Goal: Information Seeking & Learning: Learn about a topic

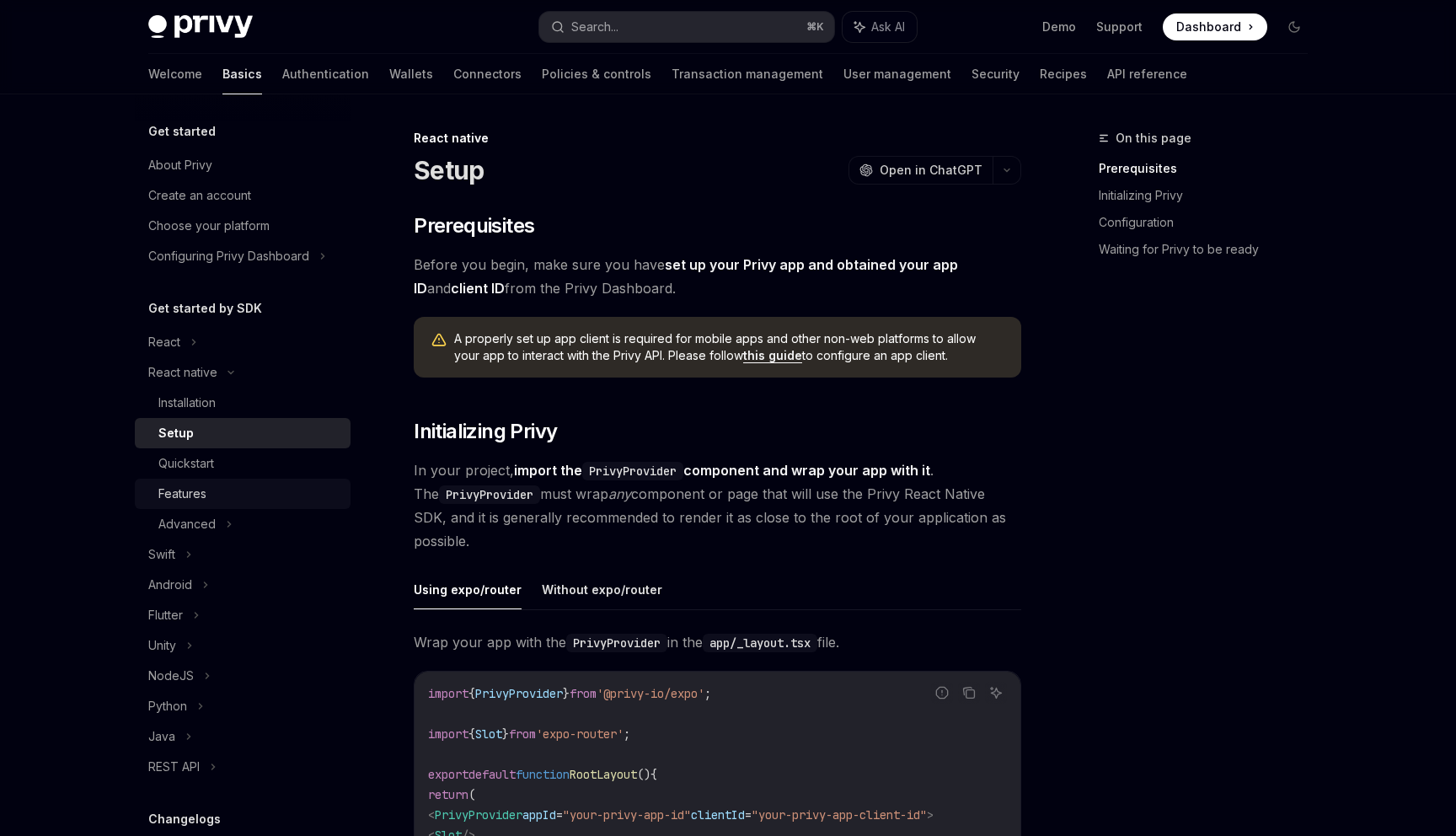
click at [221, 491] on div "Features" at bounding box center [249, 494] width 182 height 21
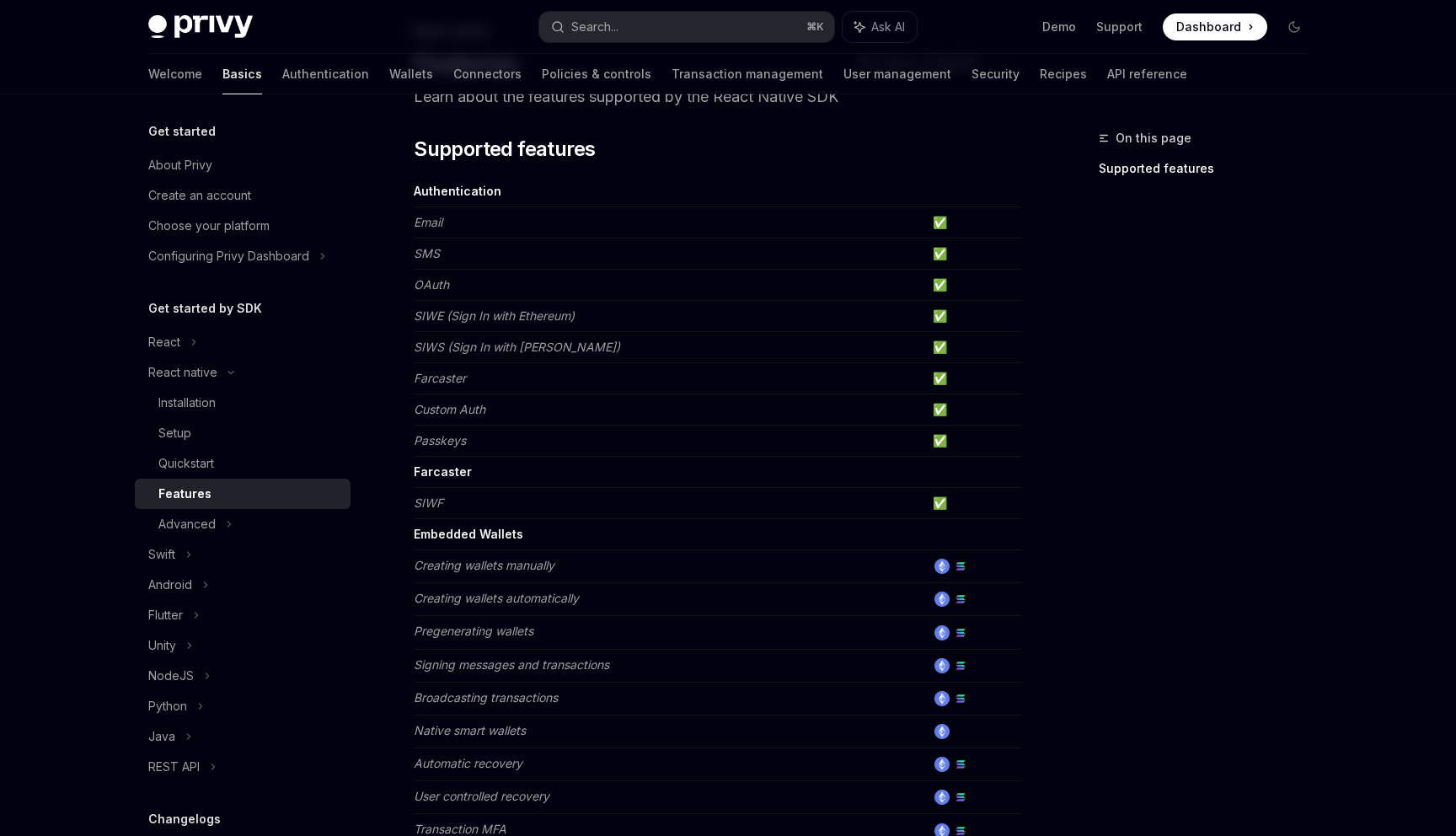
scroll to position [115, 0]
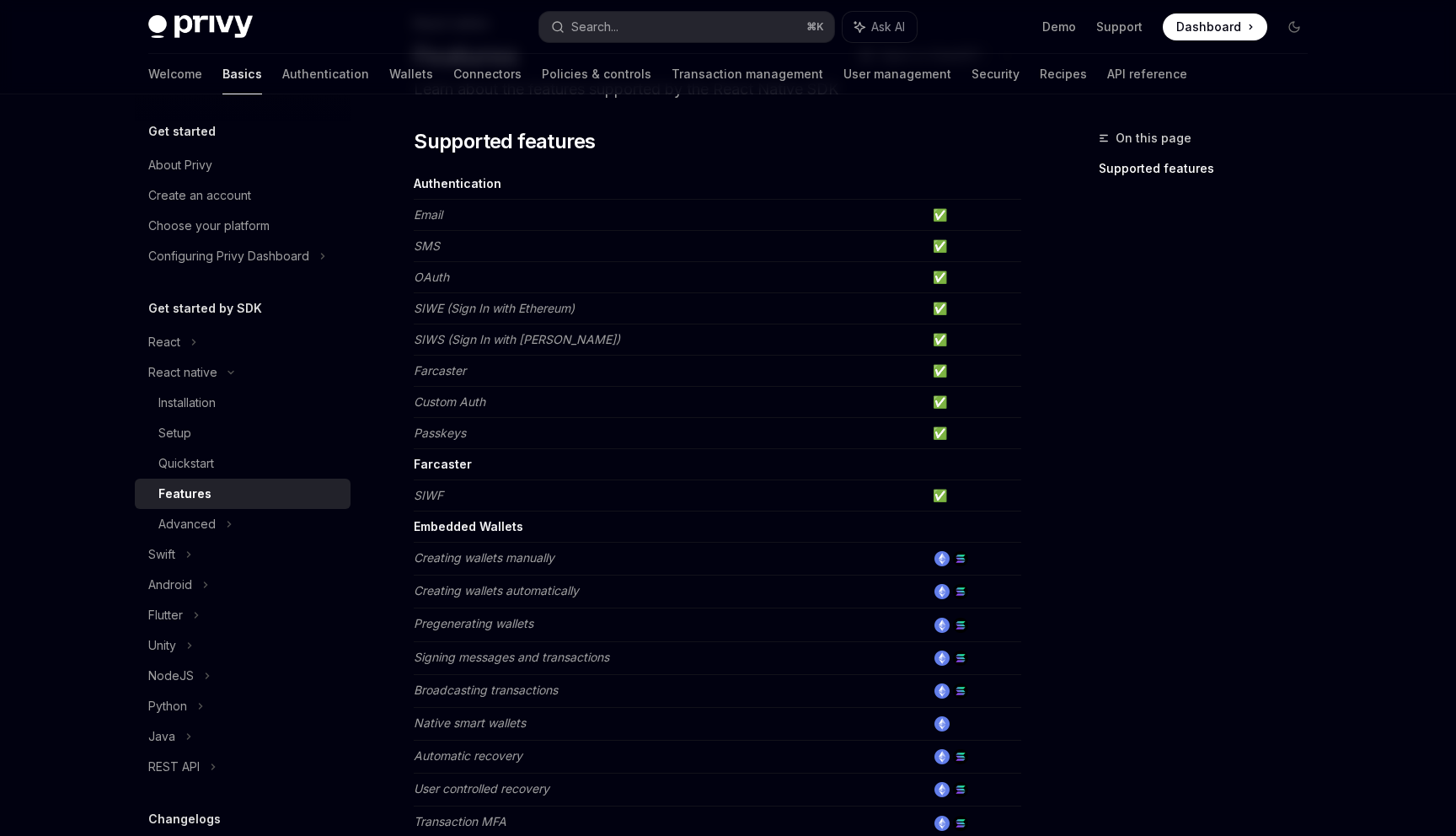
click at [1276, 515] on div "On this page Supported features" at bounding box center [1193, 482] width 256 height 708
click at [234, 531] on div "Advanced" at bounding box center [243, 524] width 216 height 31
type textarea "*"
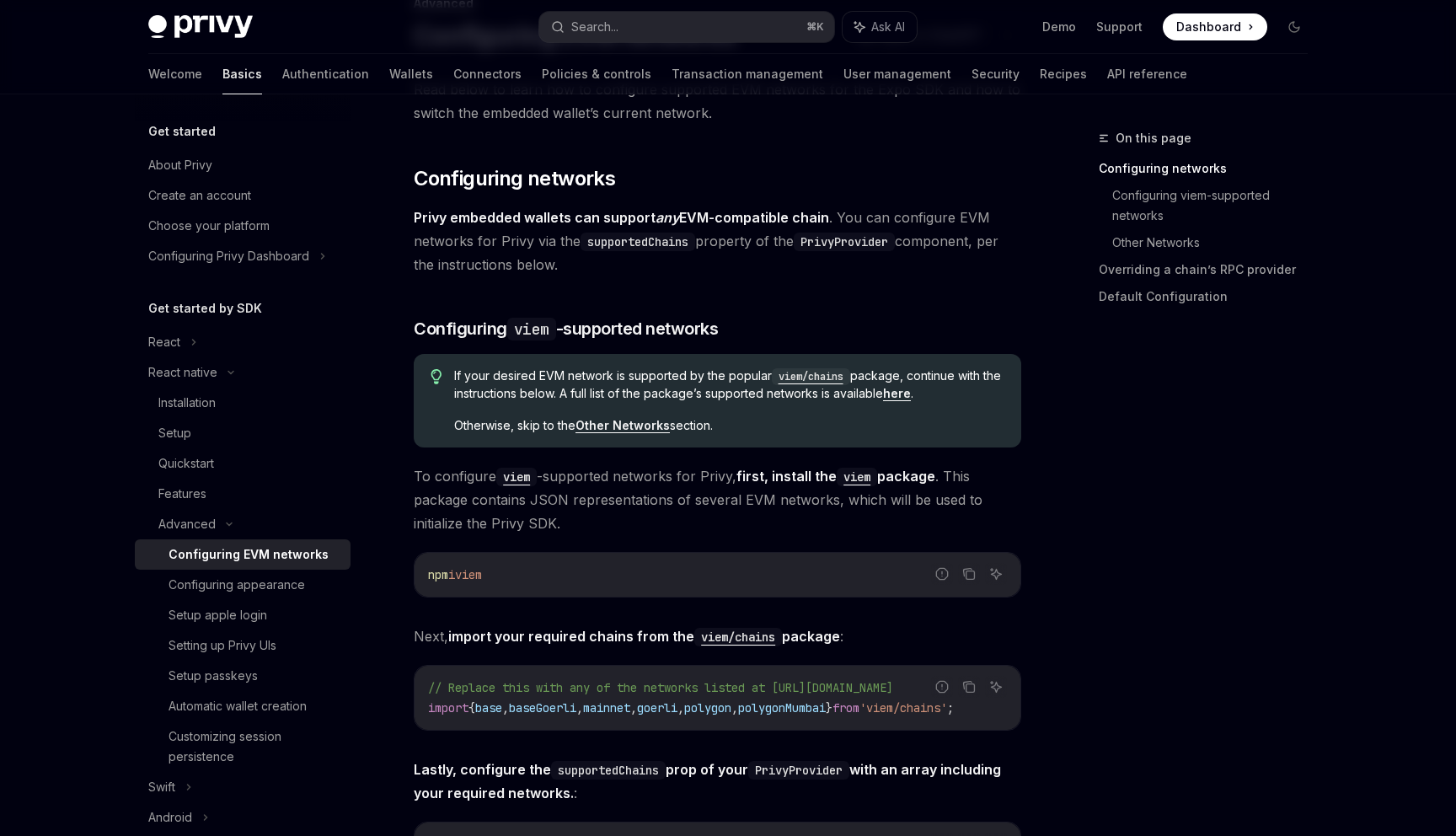
scroll to position [136, 0]
click at [666, 32] on button "Search... ⌘ K" at bounding box center [687, 27] width 295 height 31
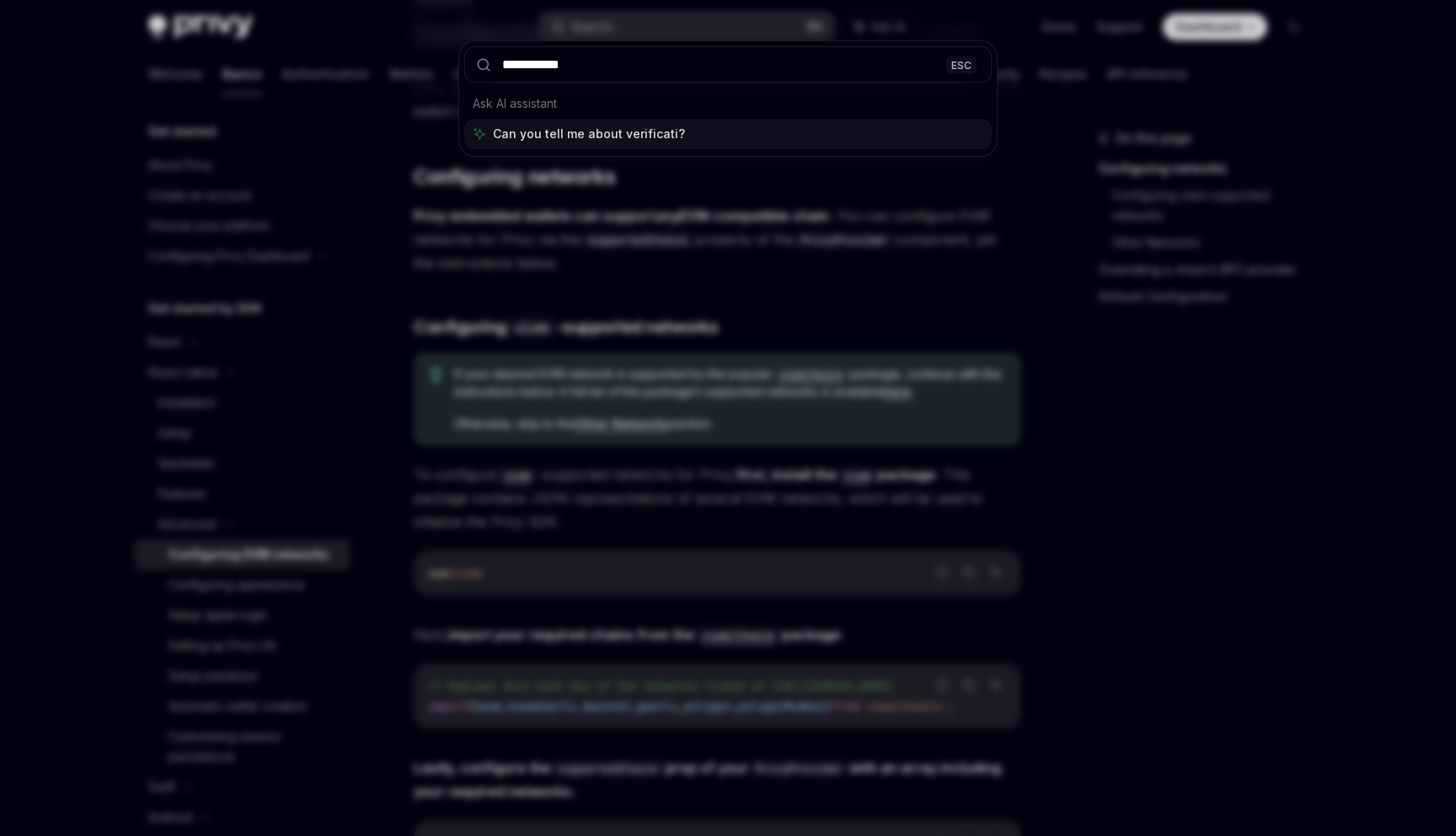
type input "**********"
type textarea "*"
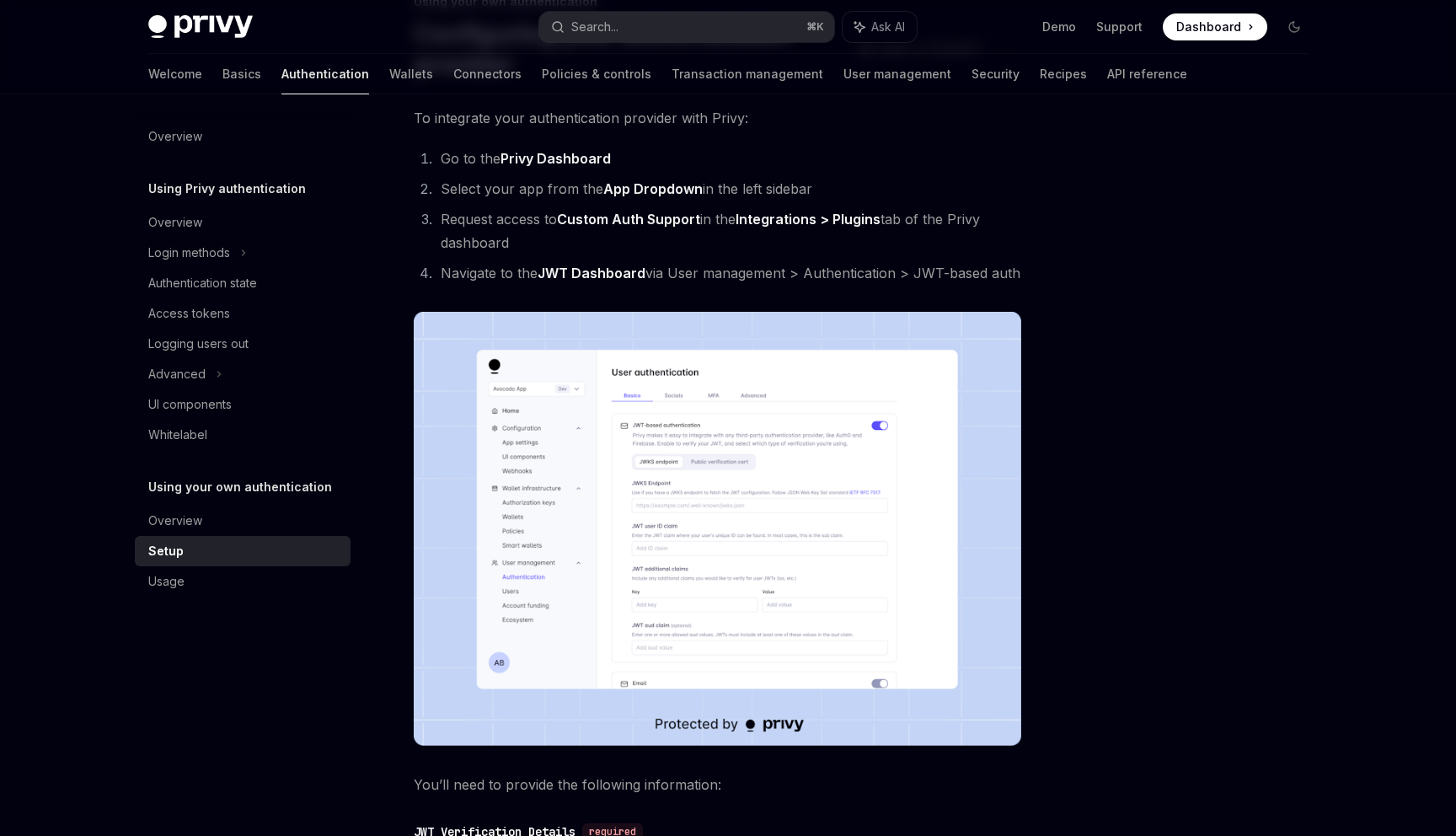
scroll to position [94, 0]
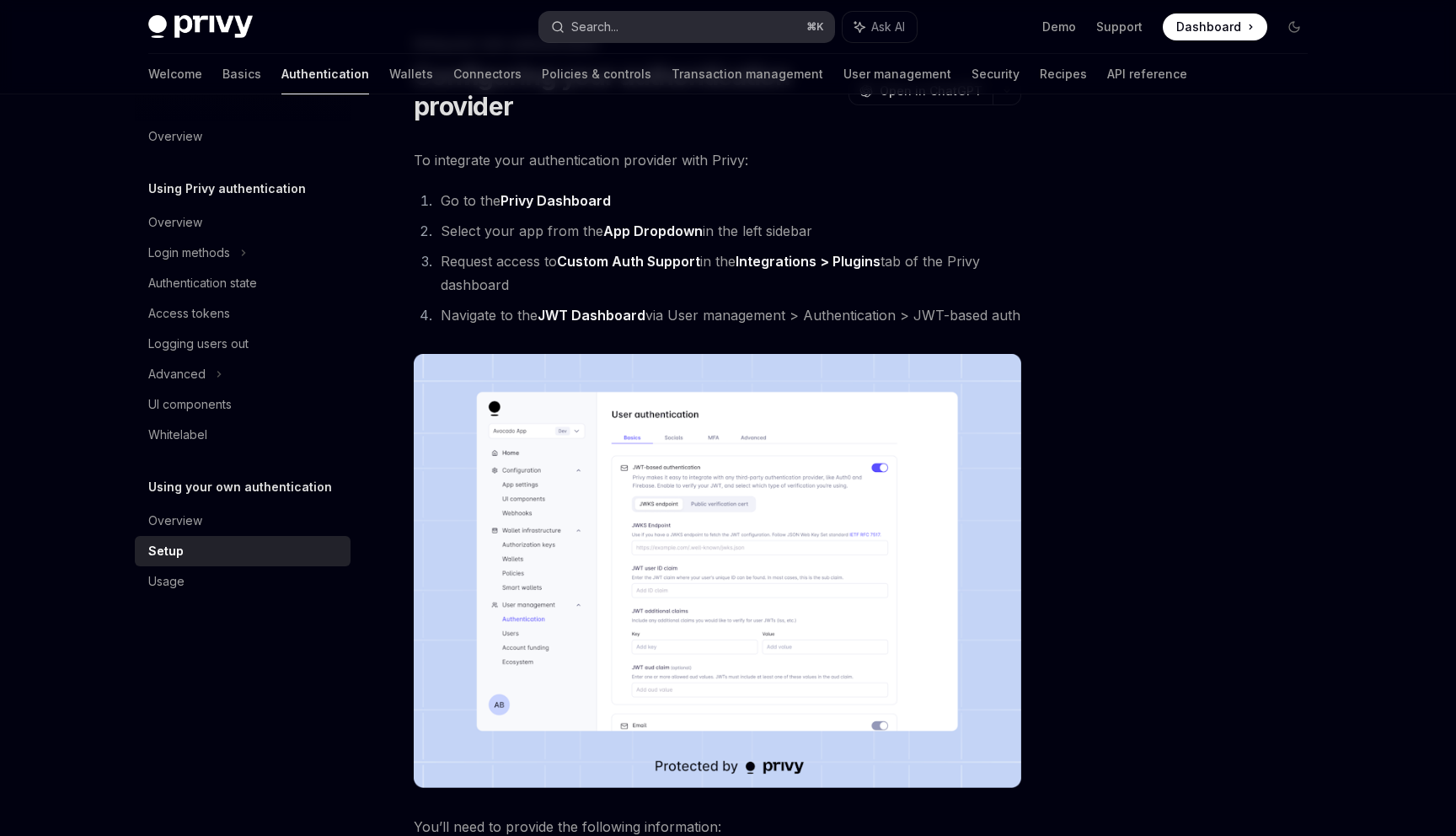
click at [647, 17] on button "Search... ⌘ K" at bounding box center [687, 27] width 295 height 31
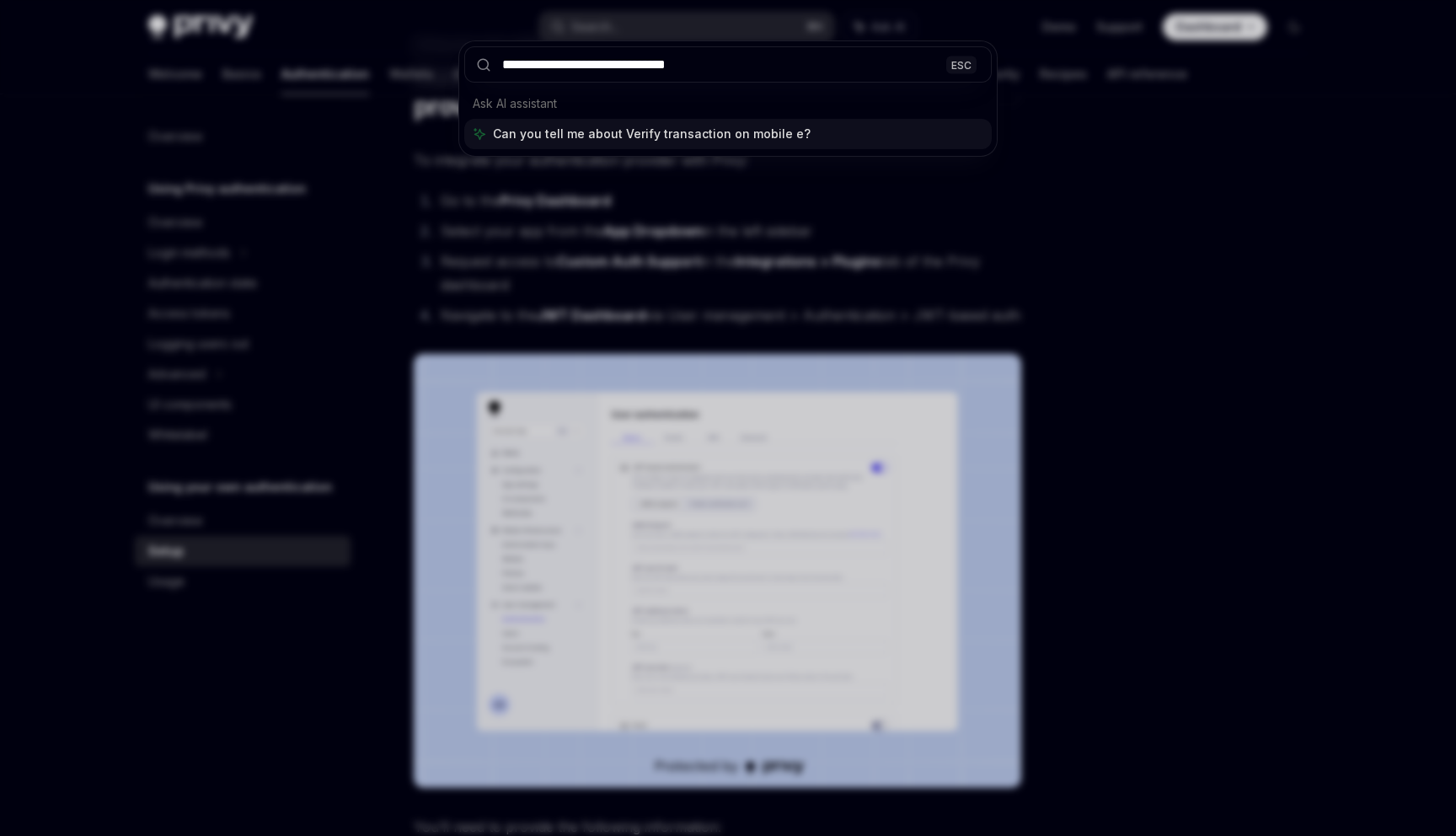
type input "**********"
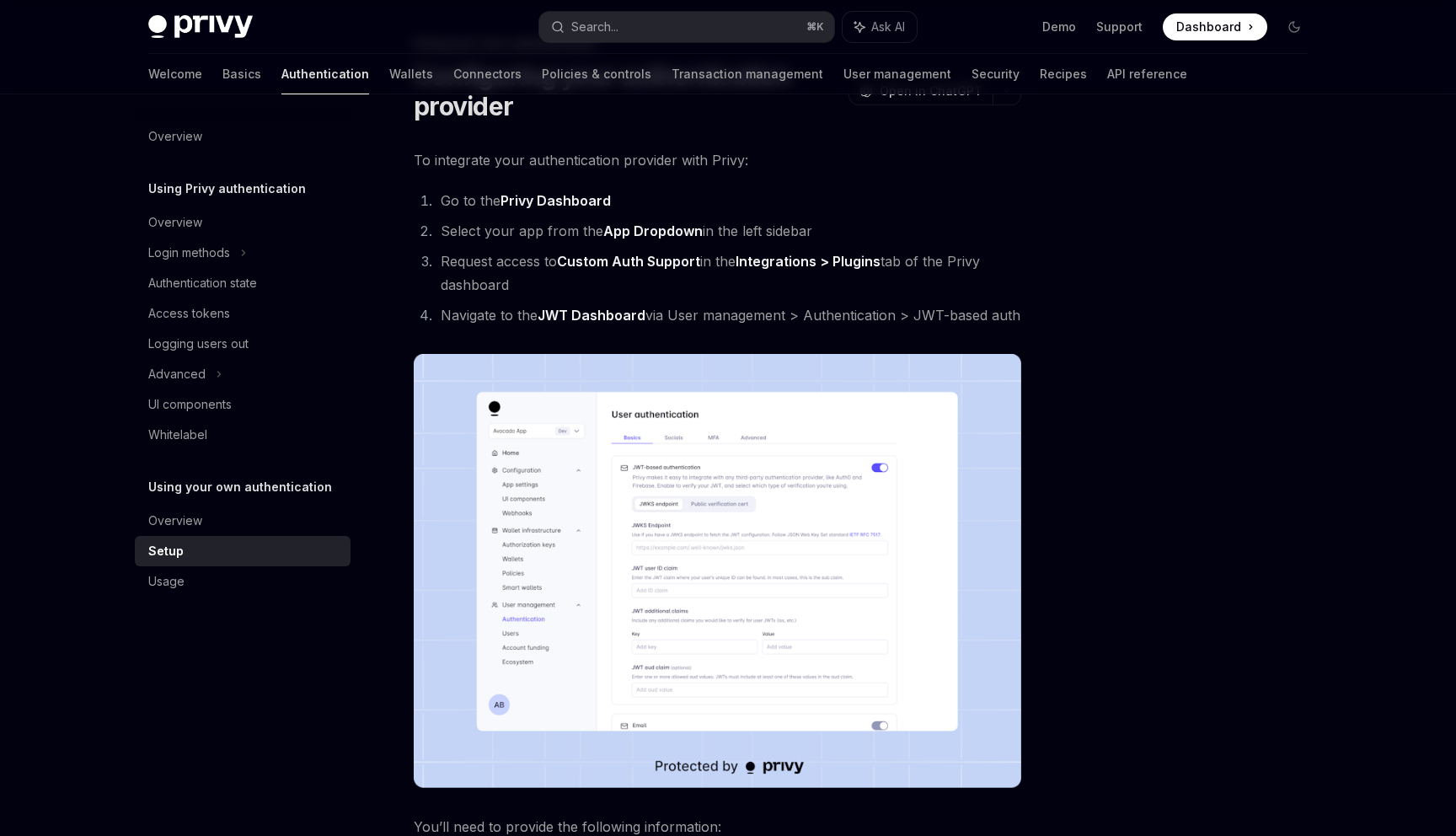
type textarea "*"
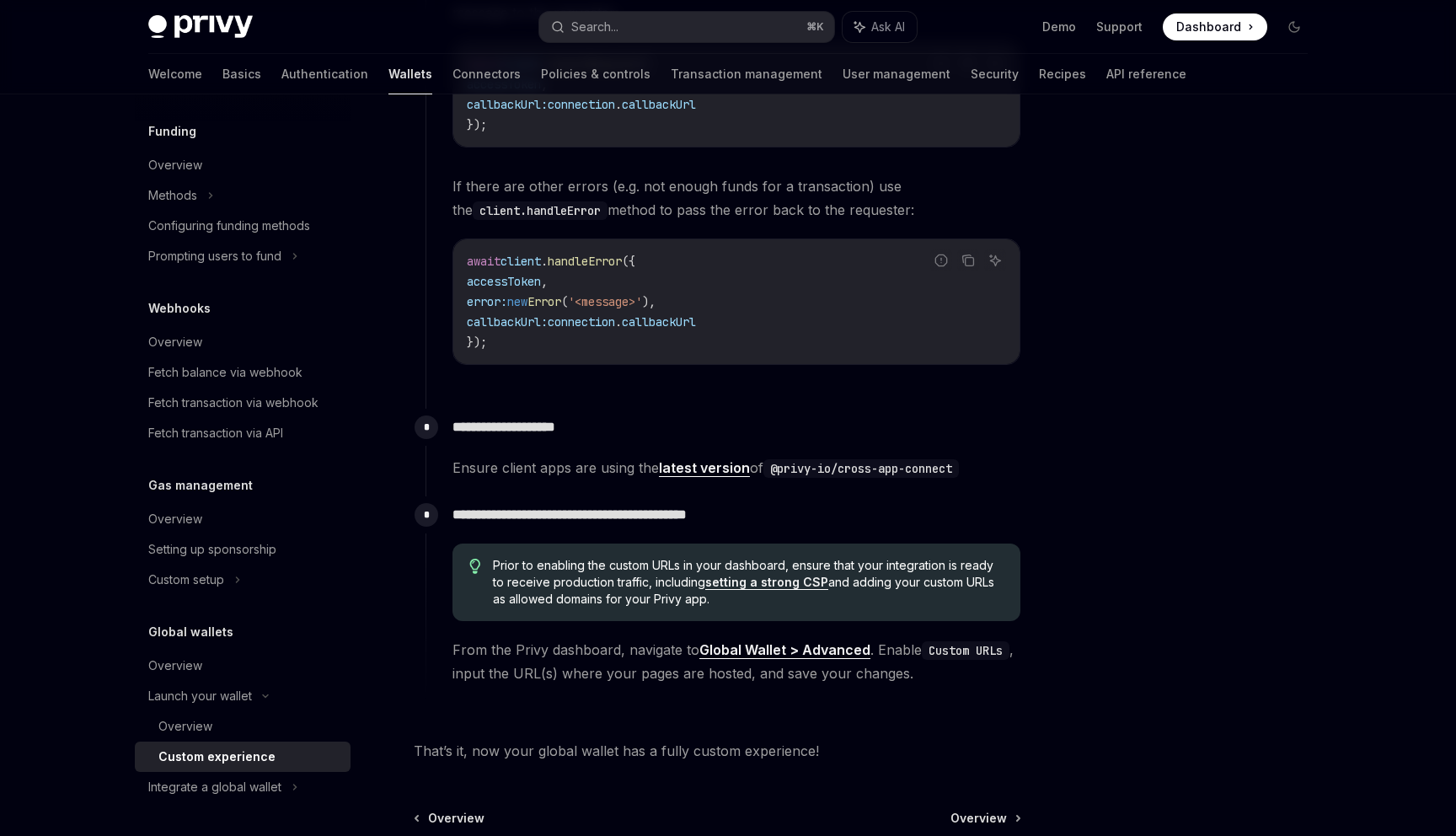
scroll to position [2891, 0]
